Goal: Information Seeking & Learning: Learn about a topic

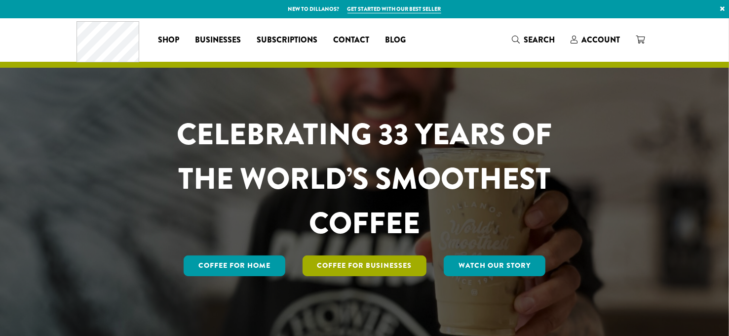
click at [362, 265] on link "Coffee For Businesses" at bounding box center [365, 265] width 124 height 21
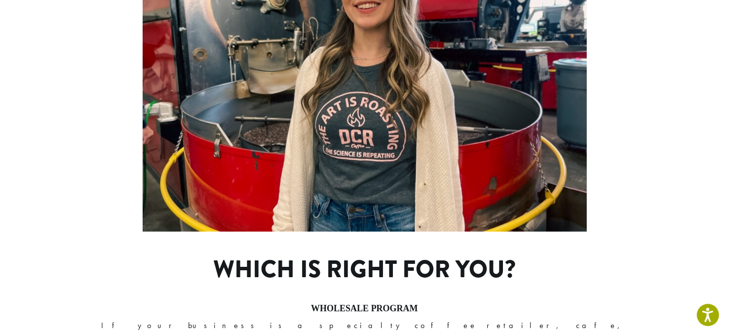
scroll to position [642, 0]
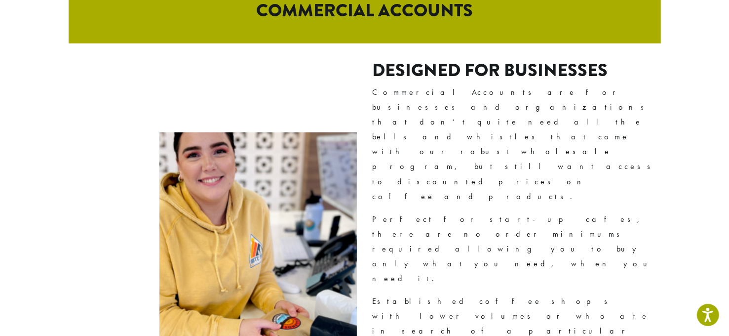
scroll to position [564, 0]
